Goal: Transaction & Acquisition: Subscribe to service/newsletter

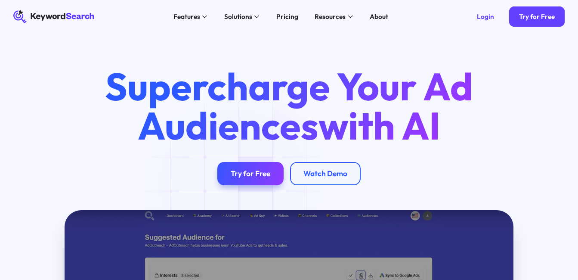
click at [243, 177] on div "Try for Free" at bounding box center [251, 173] width 40 height 9
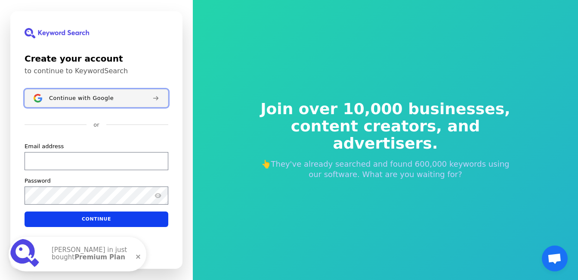
click at [121, 106] on button "Continue with Google" at bounding box center [97, 98] width 144 height 18
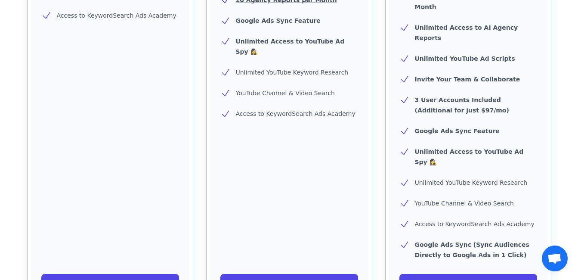
scroll to position [362, 0]
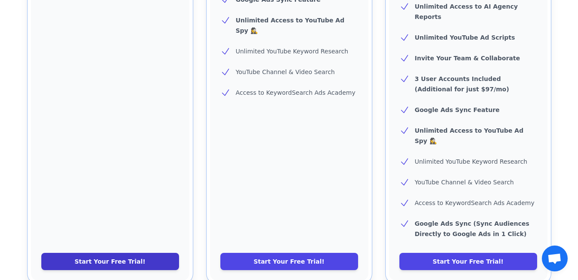
click at [84, 253] on link "Start Your Free Trial!" at bounding box center [110, 261] width 138 height 17
